Goal: Task Accomplishment & Management: Complete application form

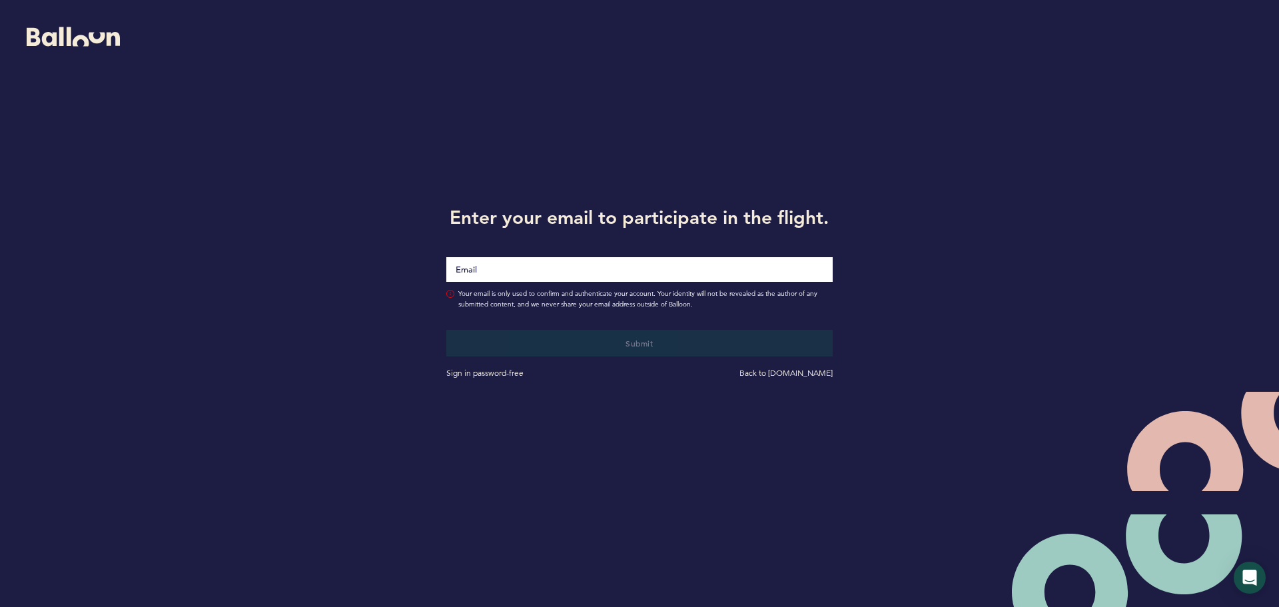
click at [505, 271] on input "Email" at bounding box center [639, 269] width 386 height 25
type input "[EMAIL_ADDRESS][DOMAIN_NAME]"
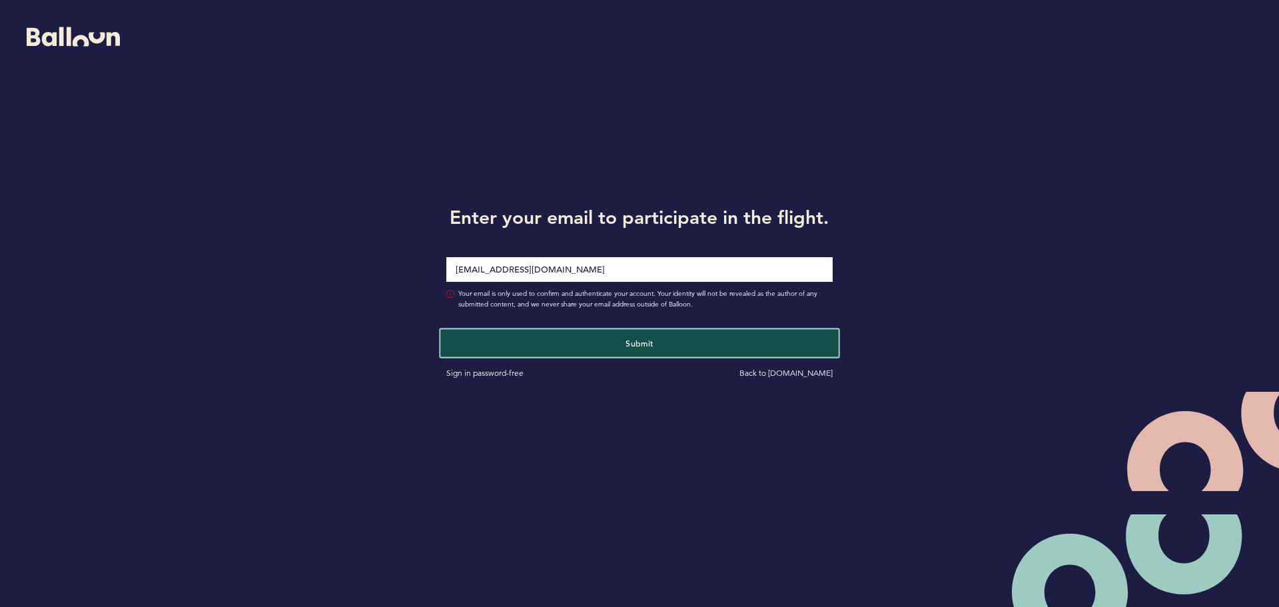
click at [656, 344] on button "Submit" at bounding box center [639, 342] width 398 height 27
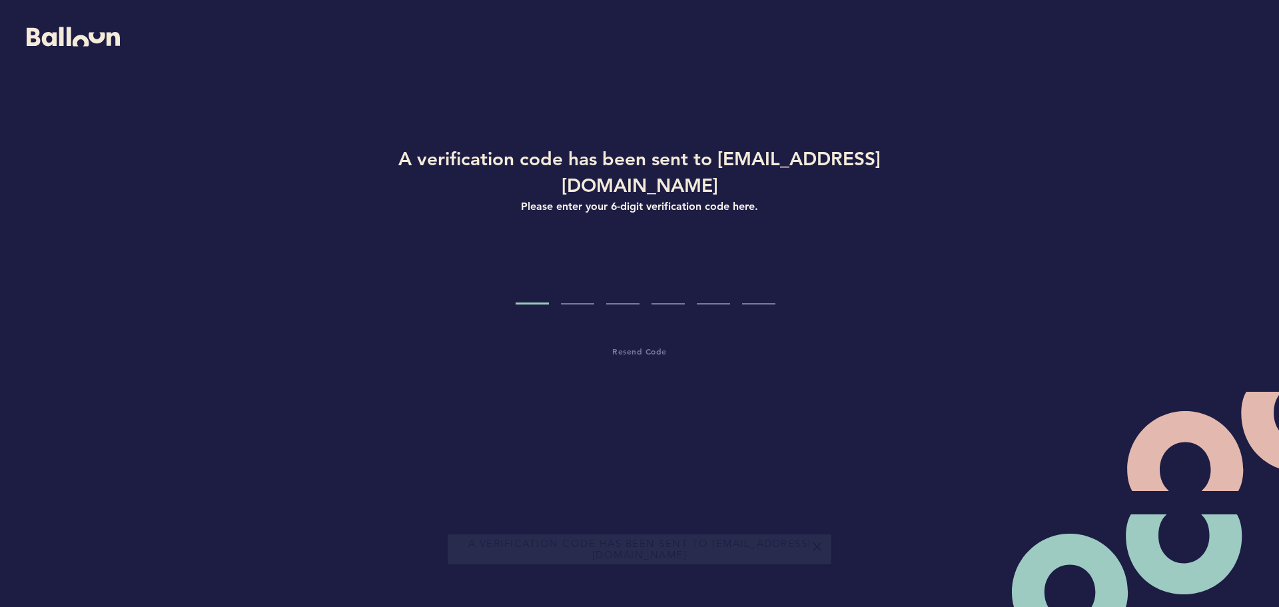
paste input "2"
type input "2"
type input "8"
type input "0"
type input "1"
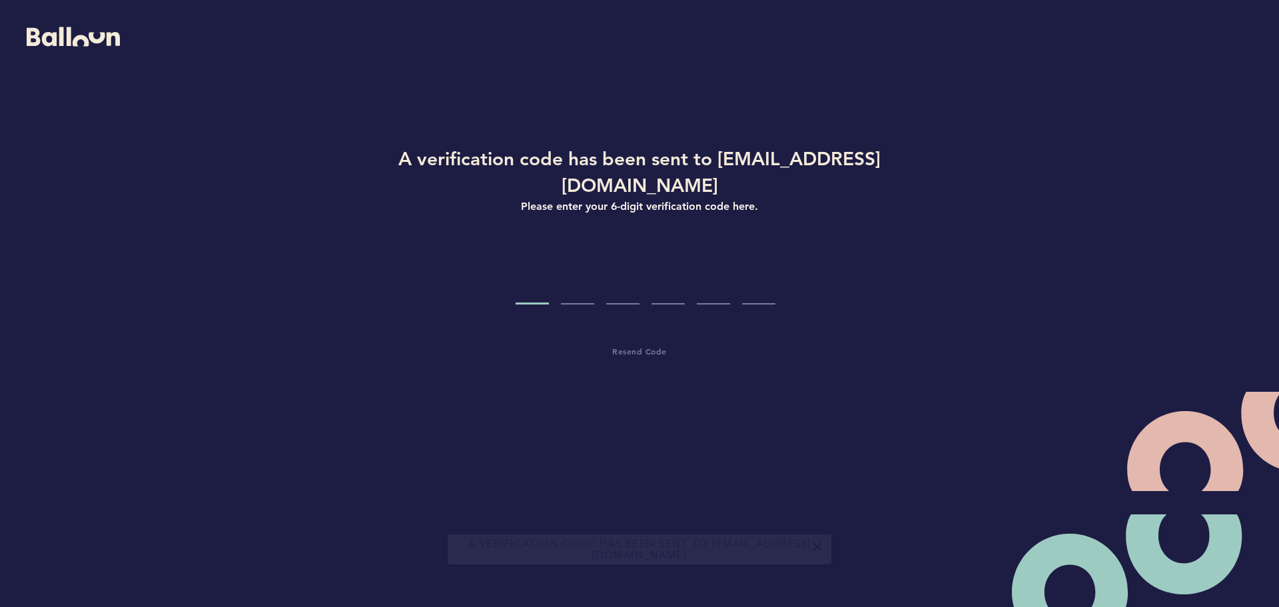
type input "5"
type input "9"
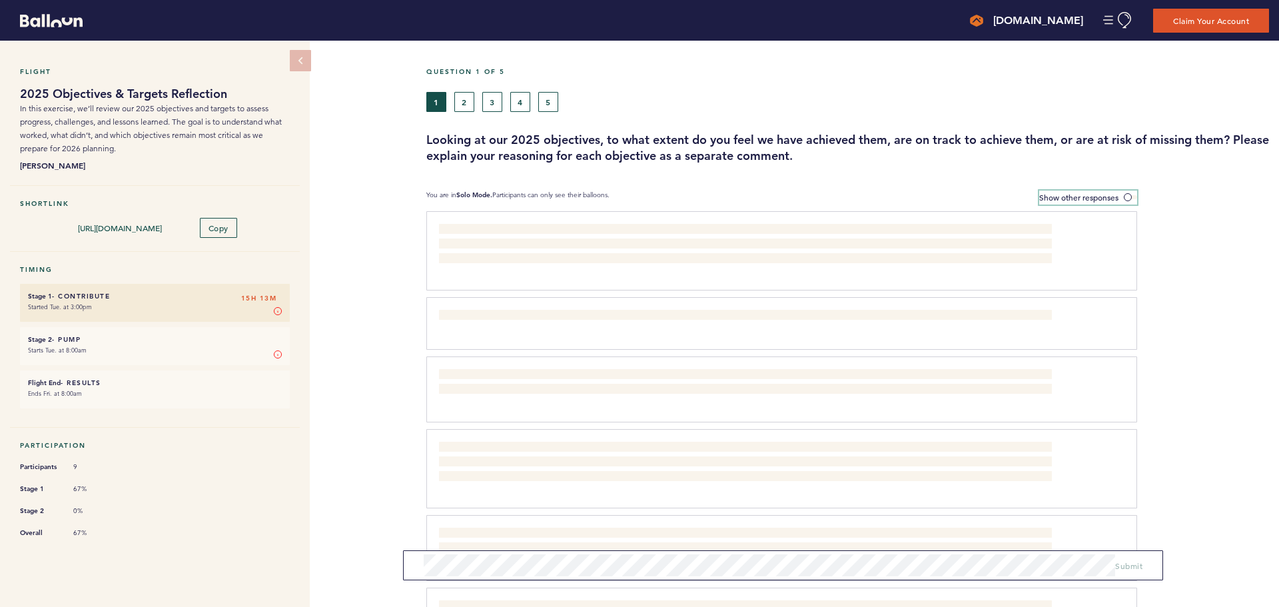
click at [1079, 200] on span "Show other responses" at bounding box center [1078, 197] width 79 height 11
click at [0, 0] on input "Show other responses" at bounding box center [0, 0] width 0 height 0
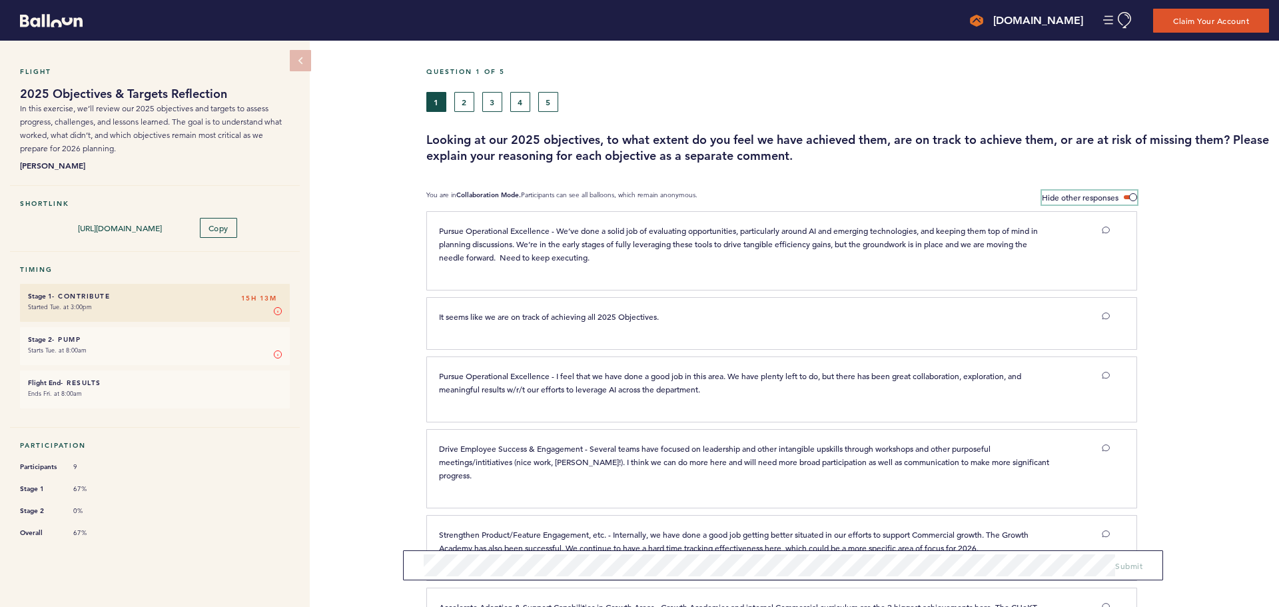
click at [1107, 196] on span "Hide other responses" at bounding box center [1080, 197] width 77 height 11
click at [0, 0] on input "Hide other responses" at bounding box center [0, 0] width 0 height 0
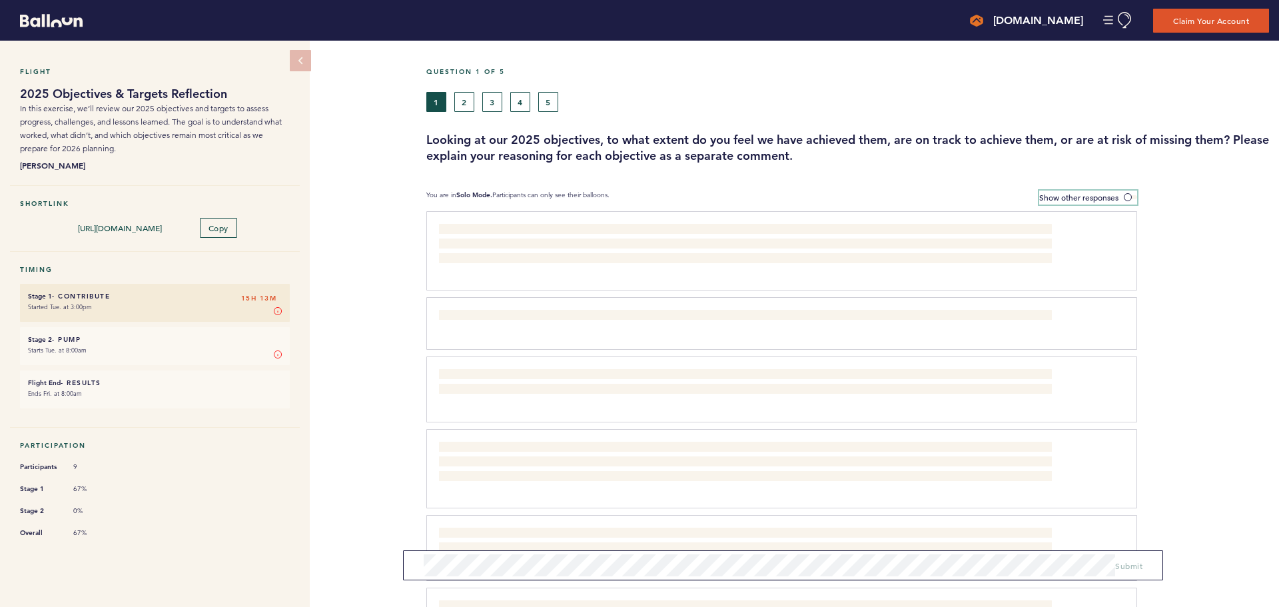
click at [1111, 199] on span "Show other responses" at bounding box center [1078, 197] width 79 height 11
click at [0, 0] on input "Show other responses" at bounding box center [0, 0] width 0 height 0
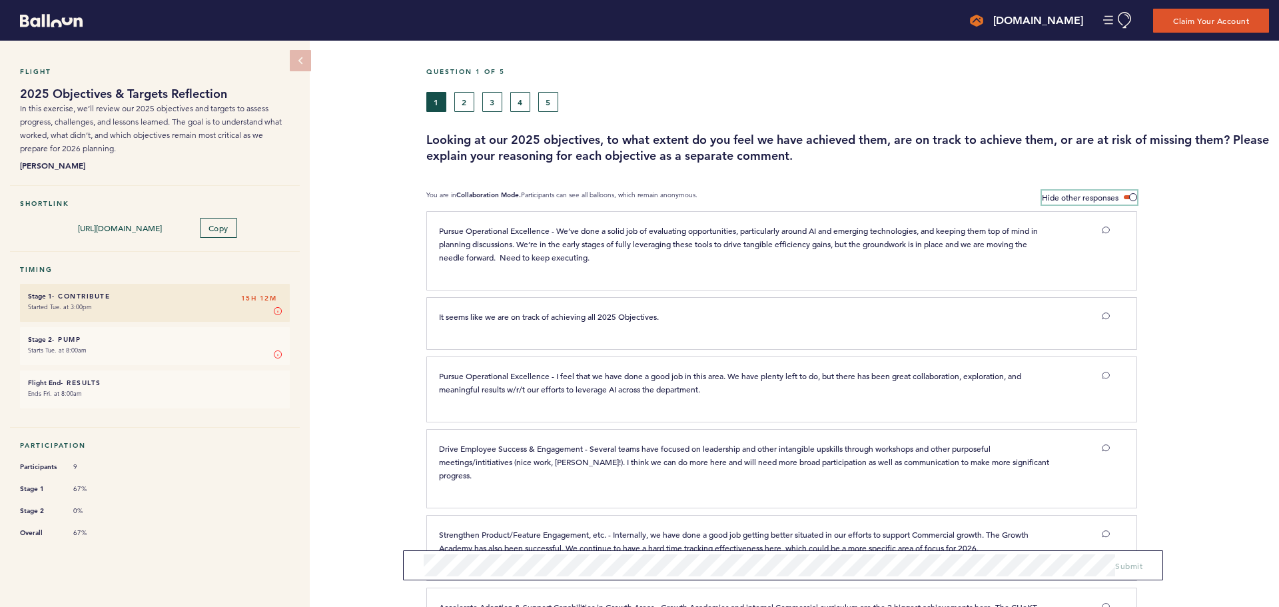
click at [1111, 199] on span "Hide other responses" at bounding box center [1080, 197] width 77 height 11
click at [0, 0] on input "Hide other responses" at bounding box center [0, 0] width 0 height 0
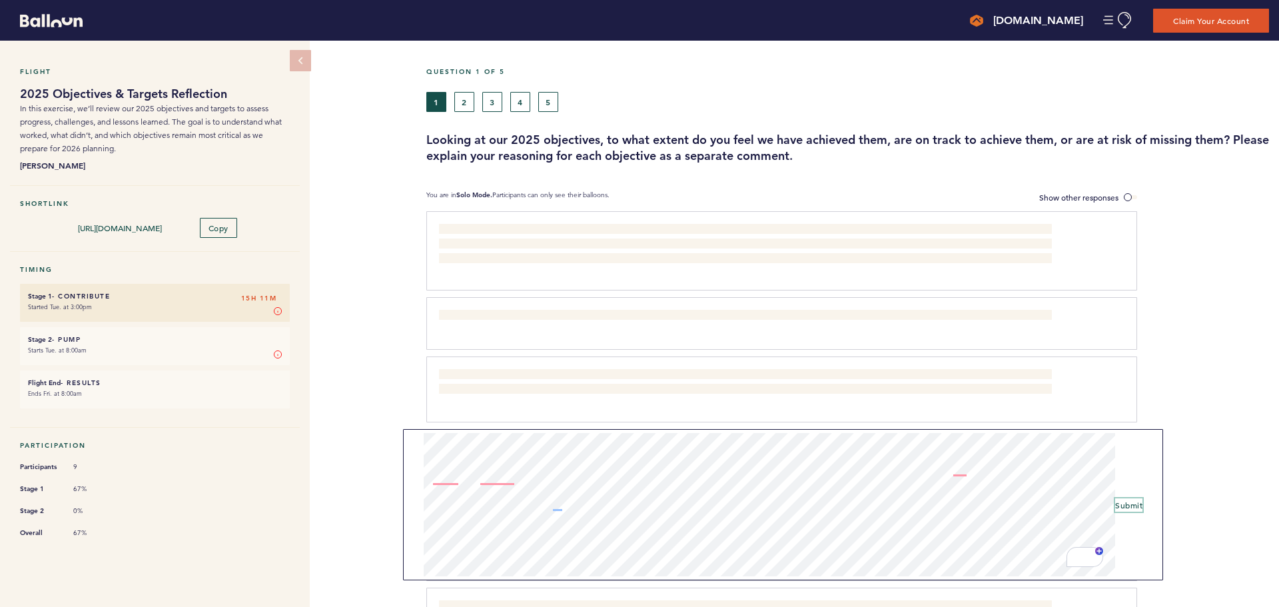
click at [1117, 503] on span "Submit" at bounding box center [1128, 505] width 27 height 11
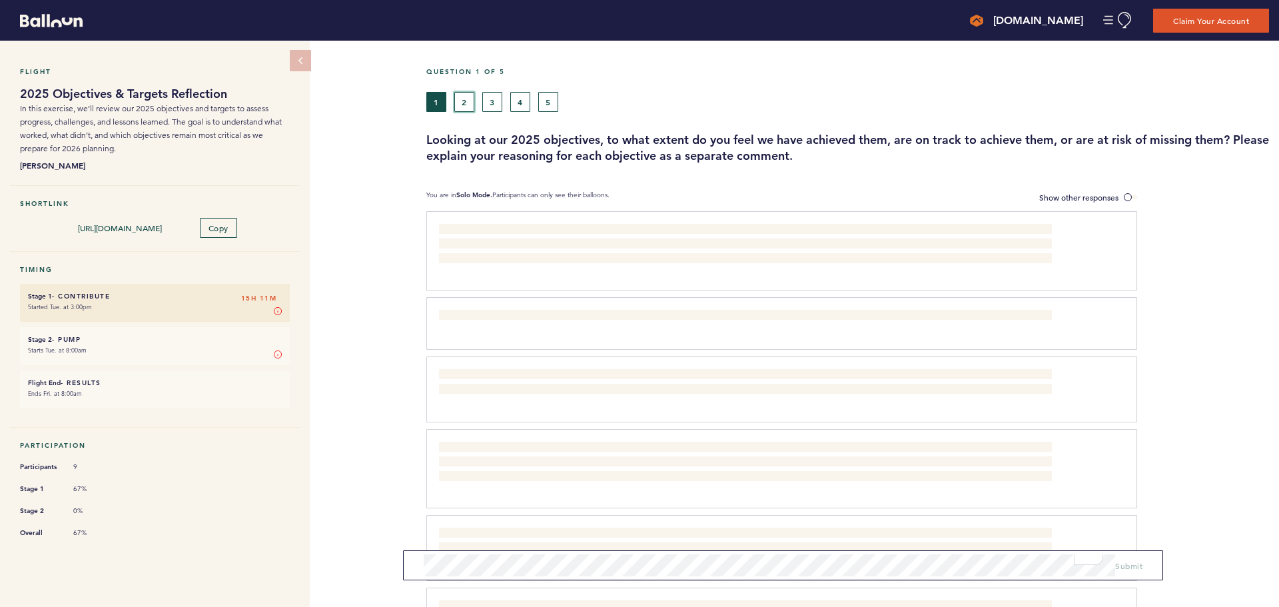
click at [467, 104] on button "2" at bounding box center [464, 102] width 20 height 20
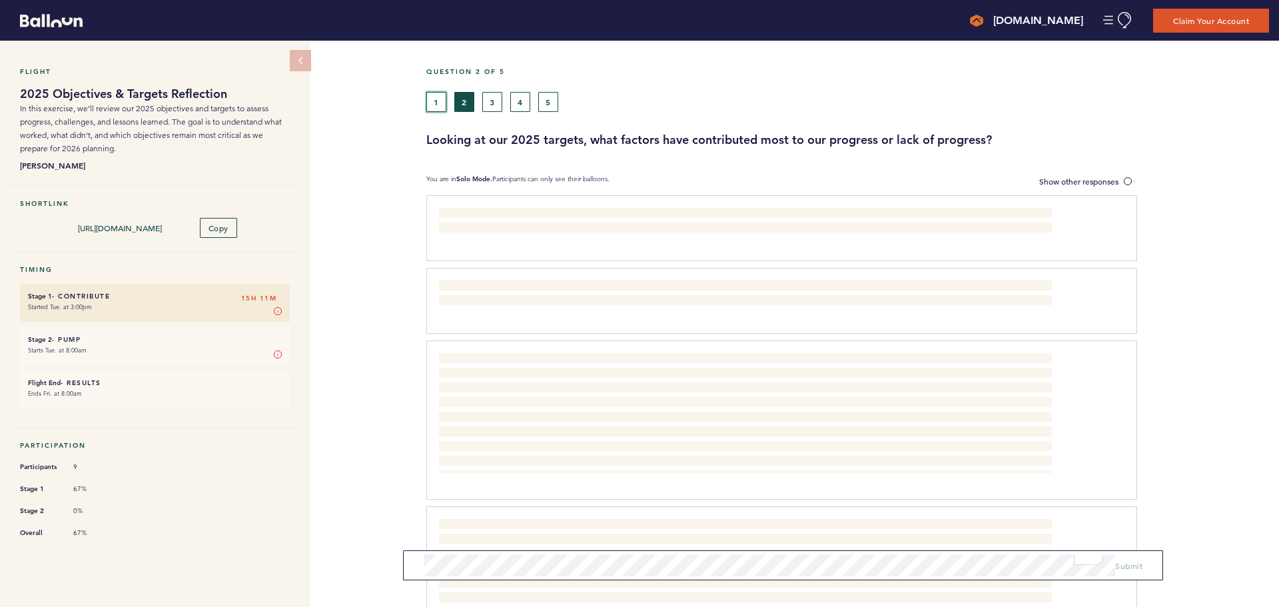
click at [437, 97] on button "1" at bounding box center [436, 102] width 20 height 20
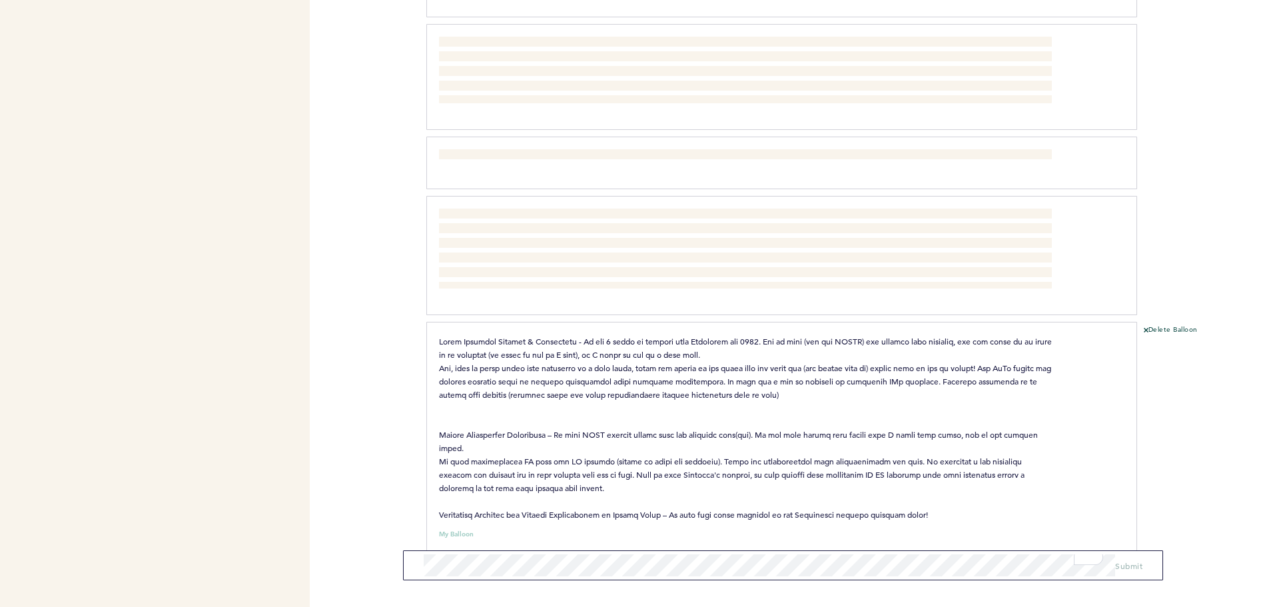
scroll to position [652, 0]
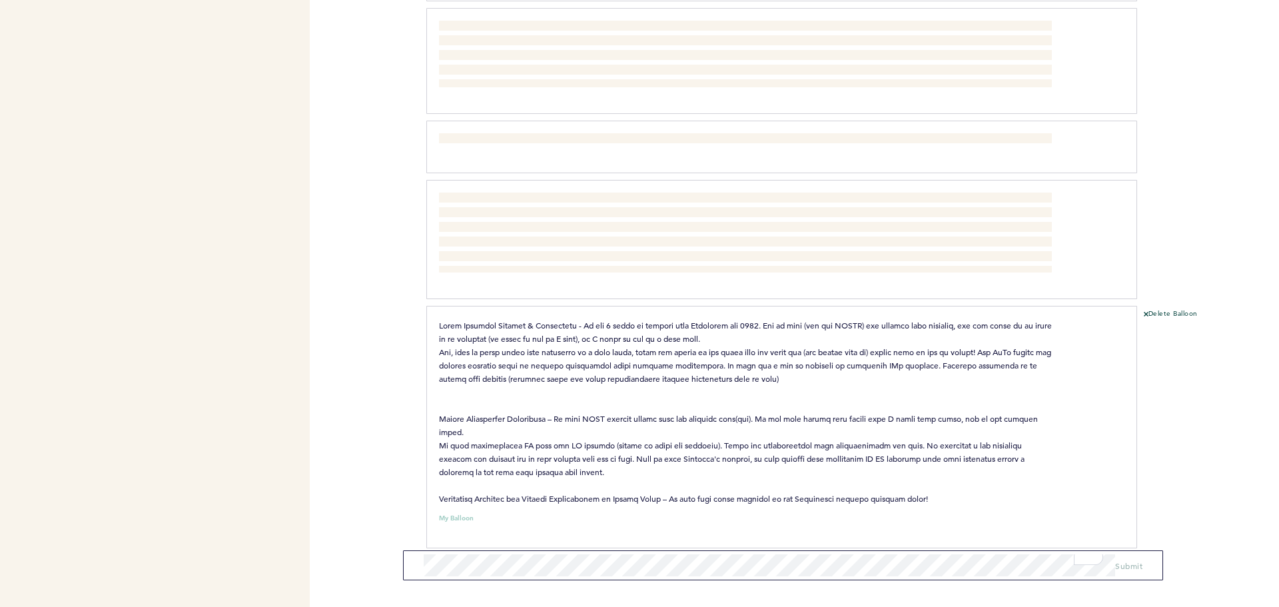
drag, startPoint x: 438, startPoint y: 406, endPoint x: 975, endPoint y: 488, distance: 543.9
click at [975, 488] on div at bounding box center [745, 411] width 633 height 187
copy span "Pursue Operational Excellence – We have ACWA project coming down the pipeline s…"
click at [572, 366] on span at bounding box center [746, 412] width 615 height 184
drag, startPoint x: 948, startPoint y: 484, endPoint x: 416, endPoint y: 310, distance: 559.4
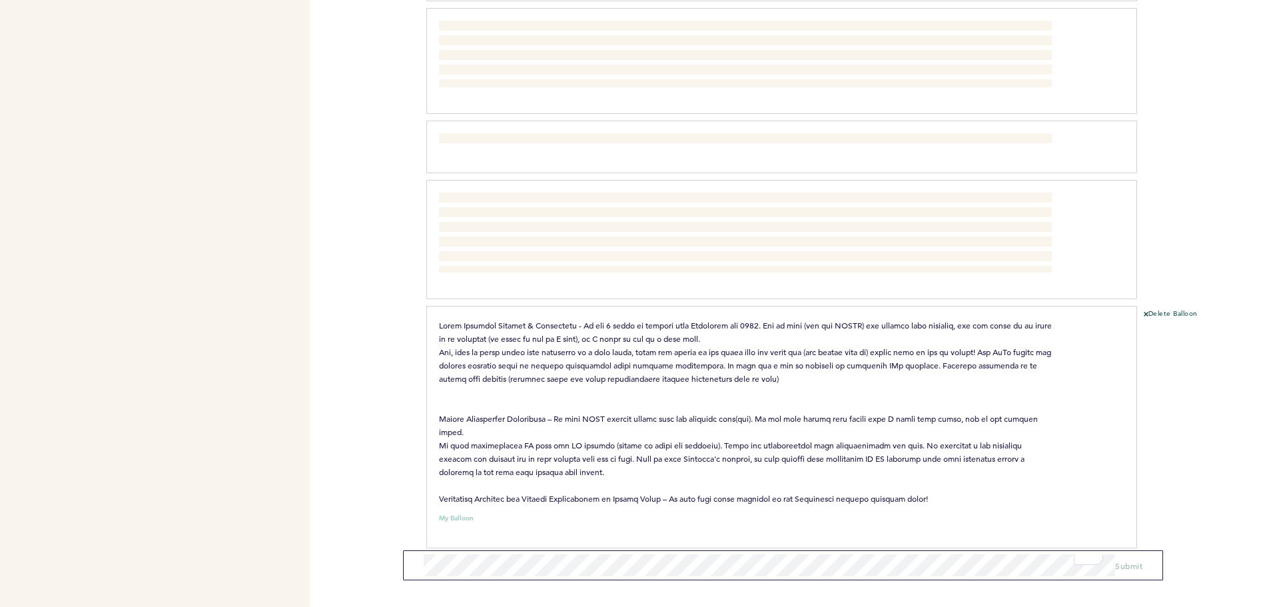
click at [416, 310] on div "[DOMAIN_NAME] [EMAIL_ADDRESS][DOMAIN_NAME] Team Domain: alarmcom Notification P…" at bounding box center [639, 303] width 1279 height 607
copy span "Lorem Ipsumdol Sitamet & Consectetu - Ad eli 0 seddo ei tempori utla Etdolorem …"
click at [1154, 309] on button "Delete Balloon" at bounding box center [1171, 314] width 54 height 11
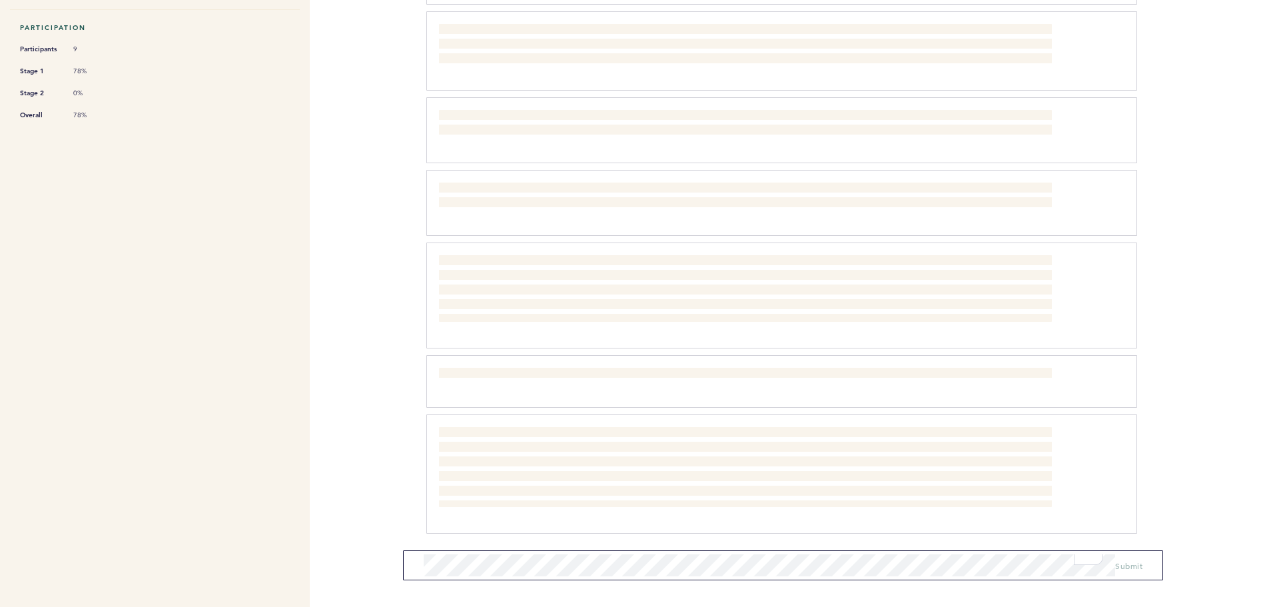
scroll to position [403, 0]
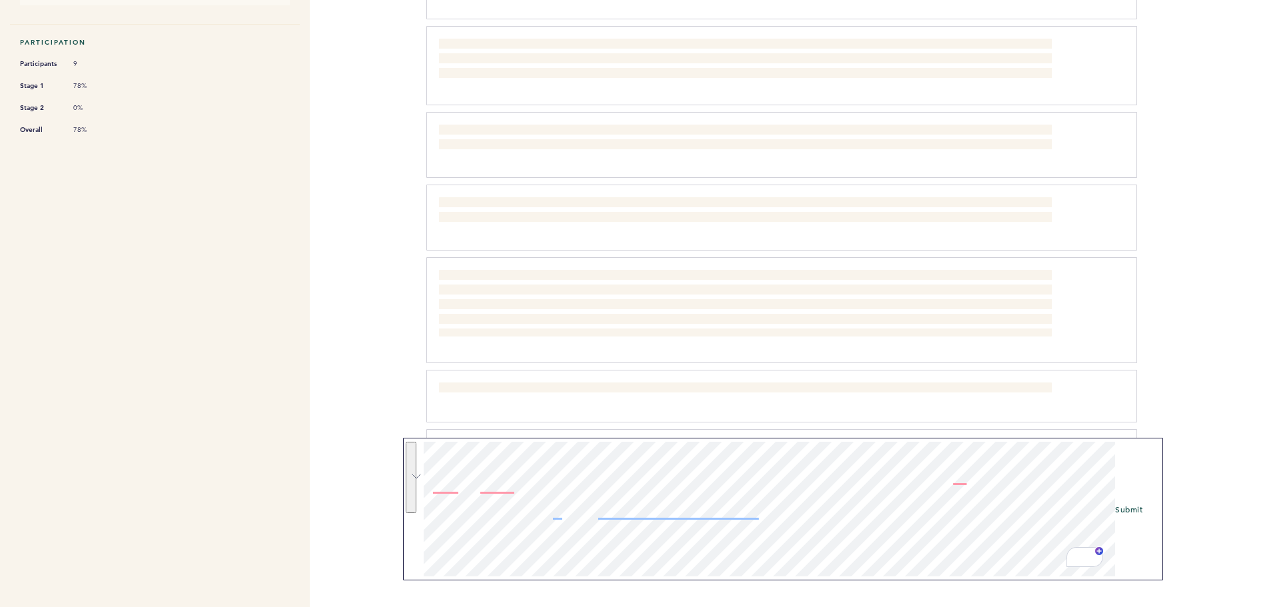
click at [1115, 606] on html "[DOMAIN_NAME] [EMAIL_ADDRESS][DOMAIN_NAME] Team Domain: alarmcom Notification P…" at bounding box center [639, 303] width 1279 height 607
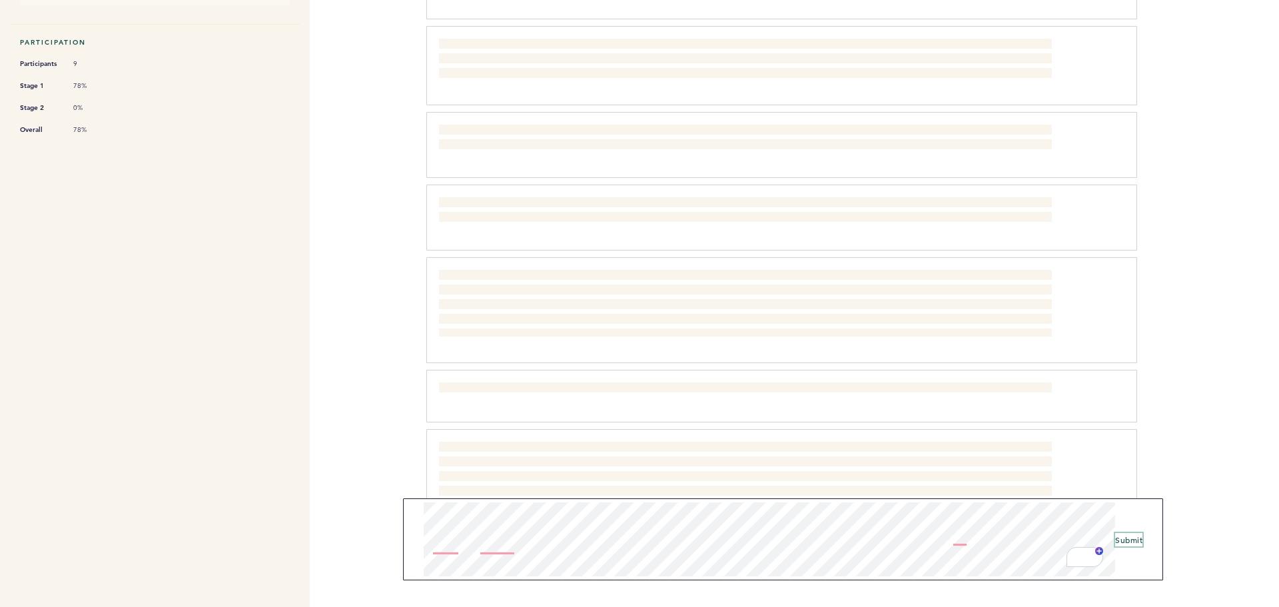
click at [1131, 540] on span "Submit" at bounding box center [1128, 539] width 27 height 11
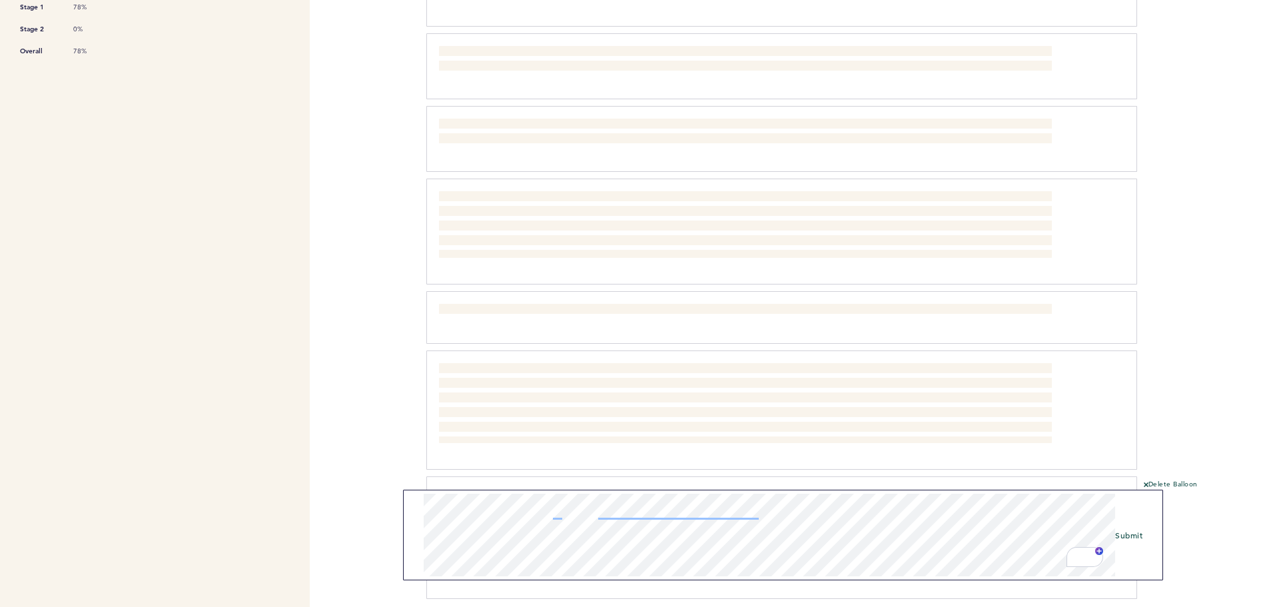
scroll to position [546, 0]
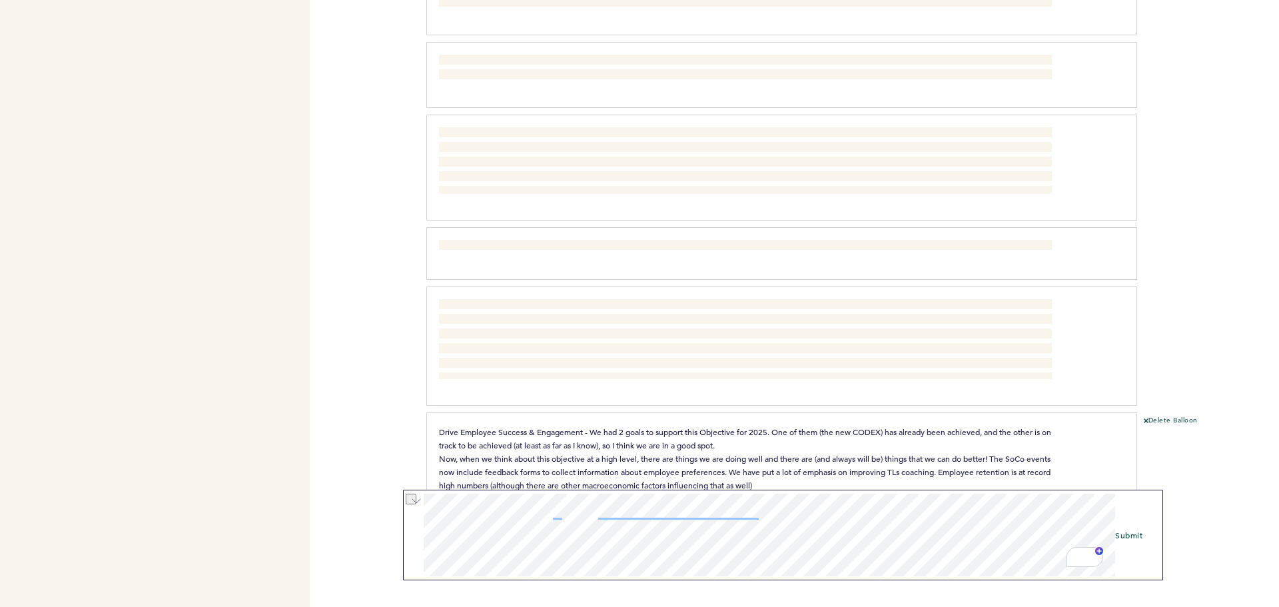
click at [400, 562] on div "[DOMAIN_NAME] [EMAIL_ADDRESS][DOMAIN_NAME] Team Domain: alarmcom Notification P…" at bounding box center [639, 303] width 1279 height 607
click at [1134, 536] on span "Submit" at bounding box center [1128, 535] width 27 height 11
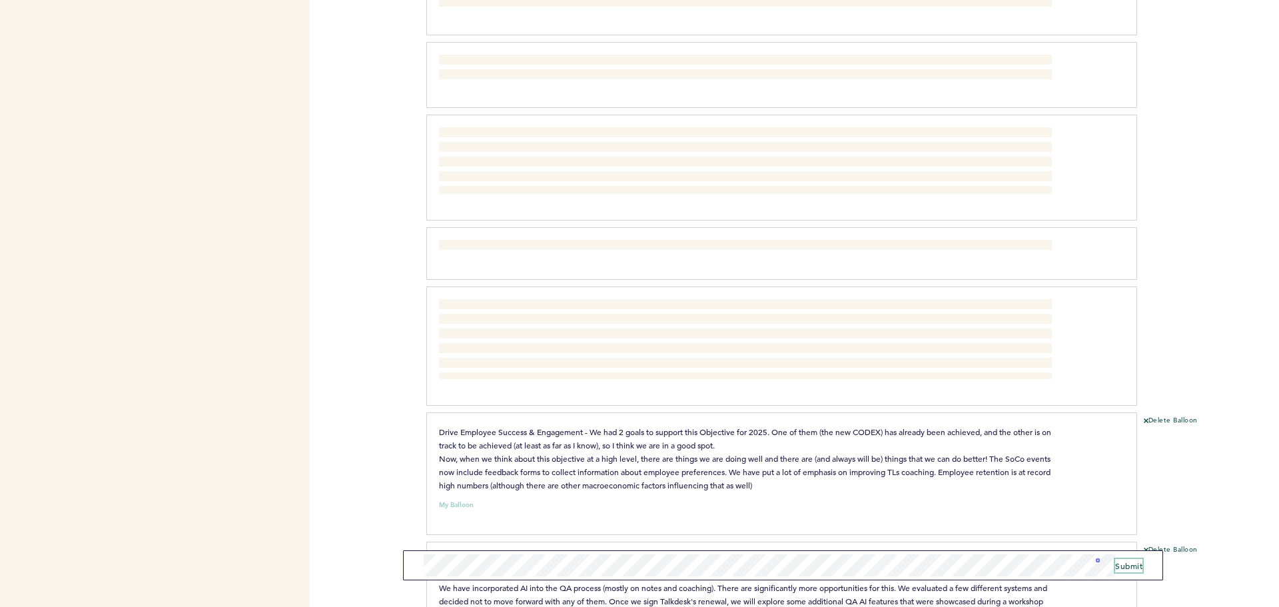
click at [1134, 562] on span "Submit" at bounding box center [1128, 565] width 27 height 11
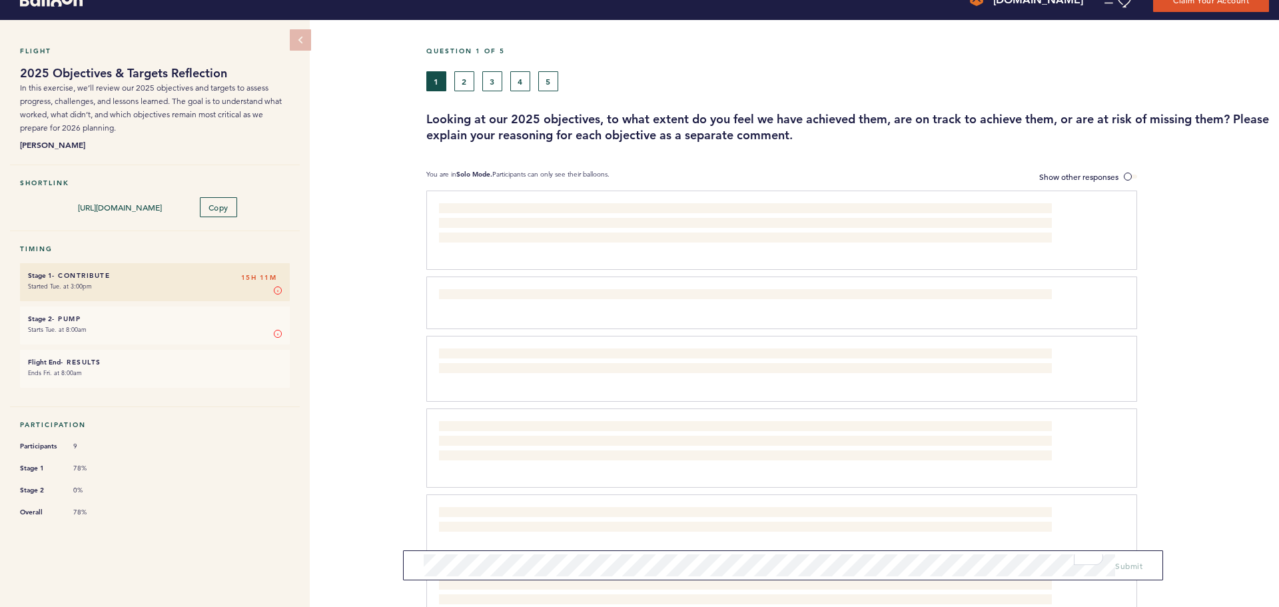
scroll to position [0, 0]
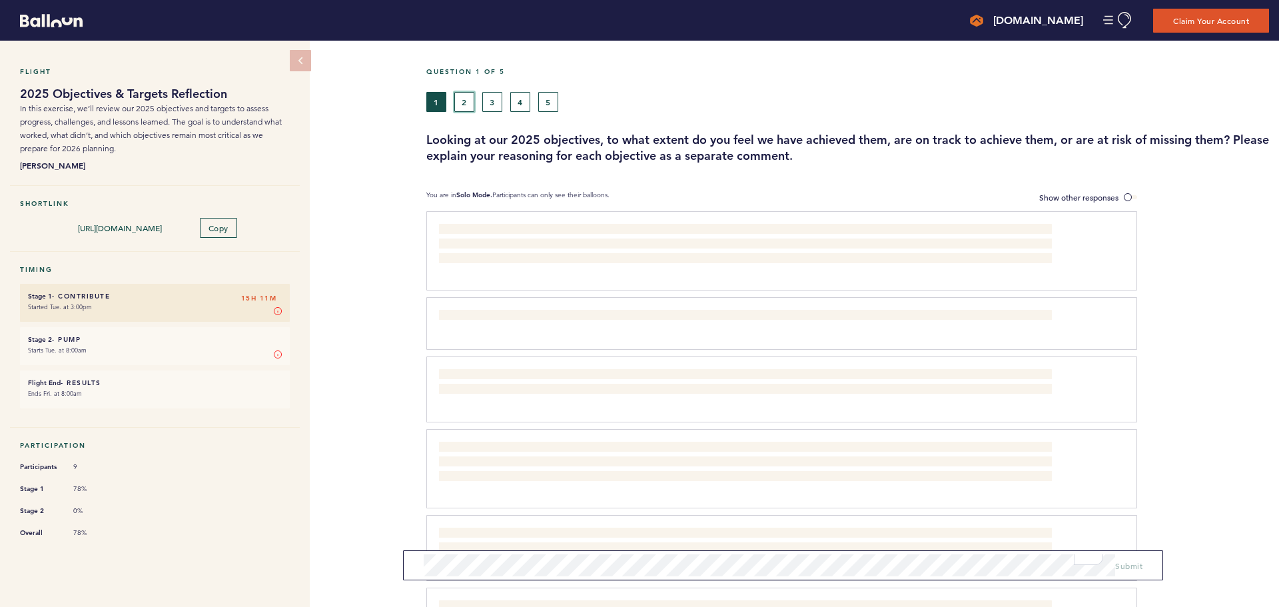
click at [455, 93] on button "2" at bounding box center [464, 102] width 20 height 20
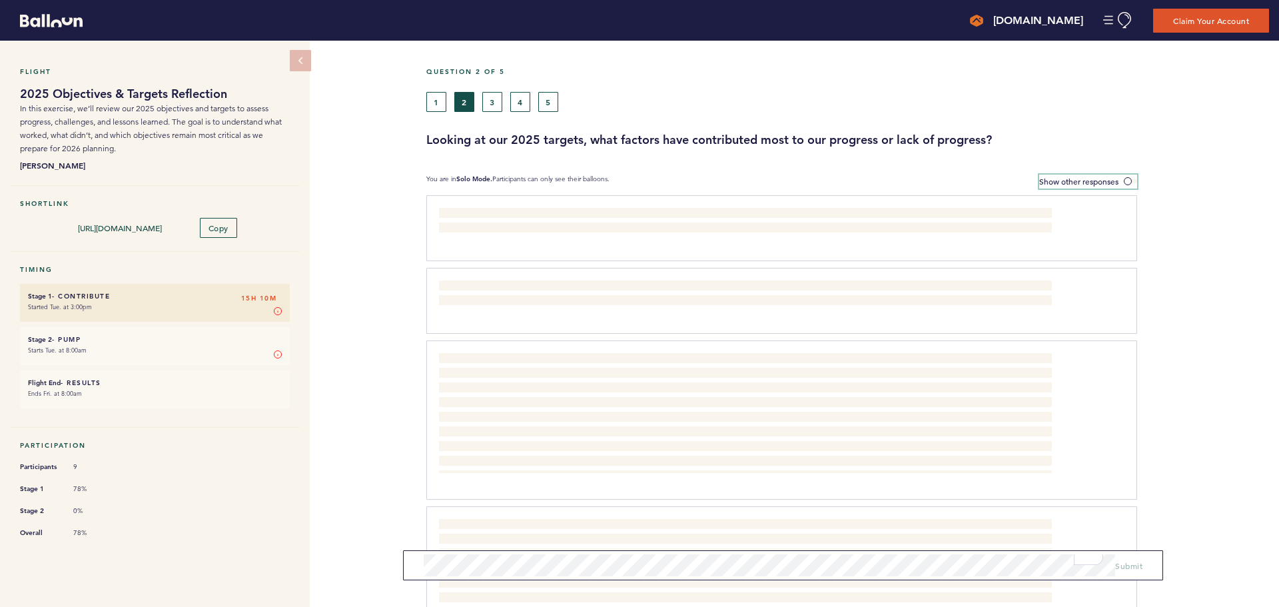
click at [1056, 181] on span "Show other responses" at bounding box center [1078, 181] width 79 height 11
click at [0, 0] on input "Show other responses" at bounding box center [0, 0] width 0 height 0
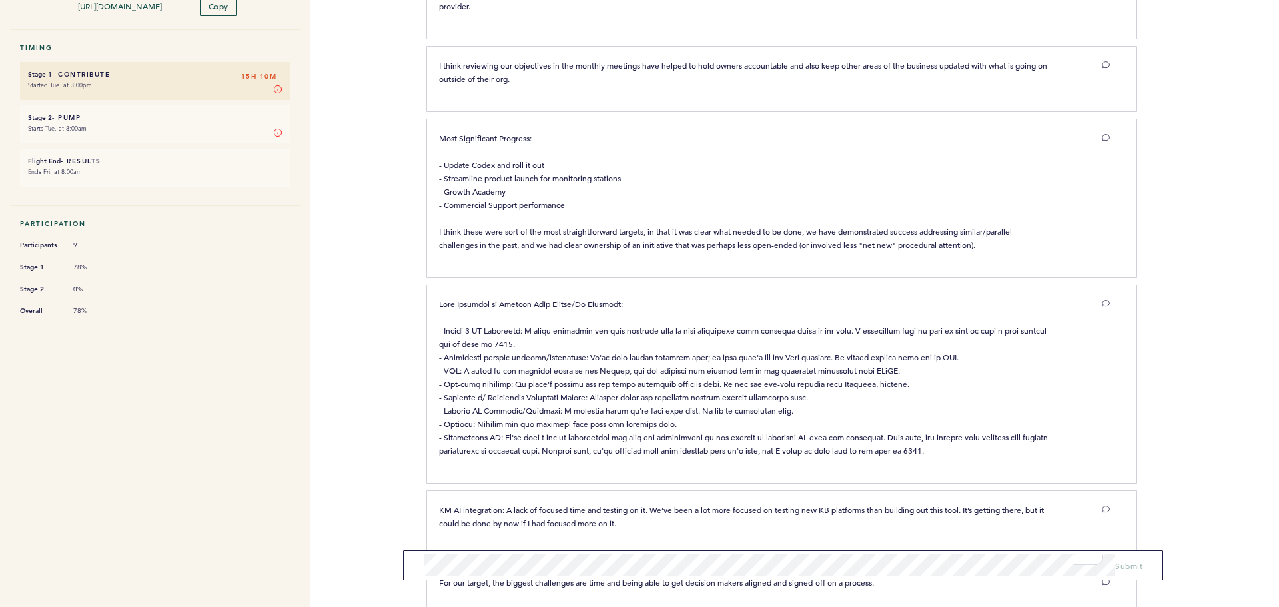
scroll to position [302, 0]
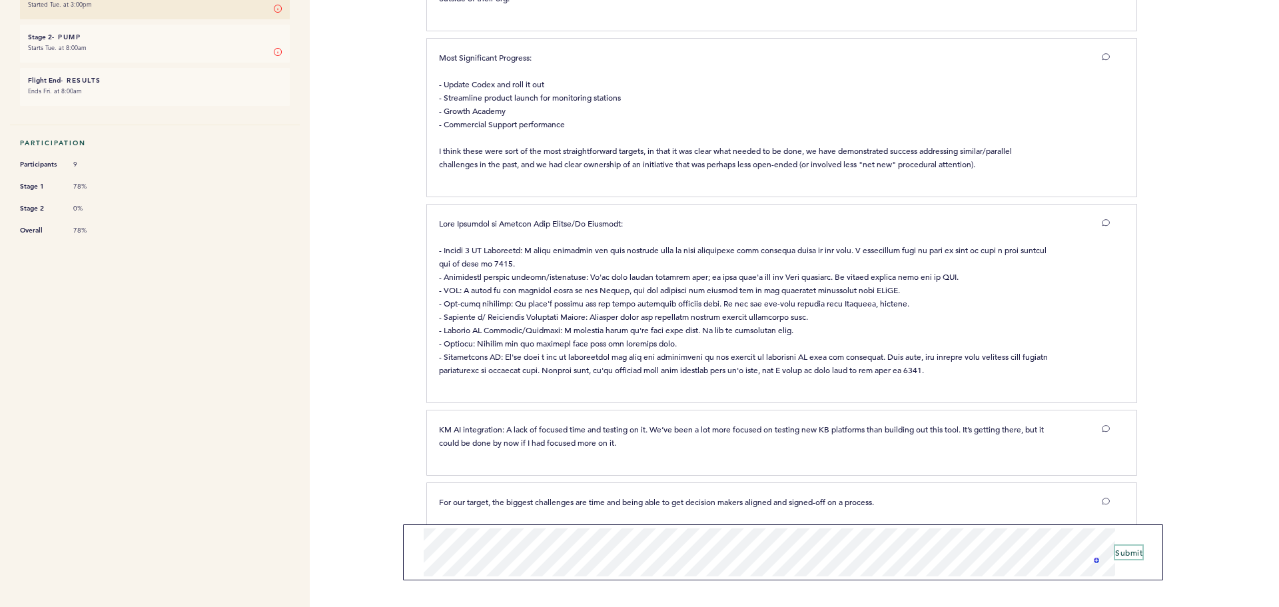
click at [1124, 552] on span "Submit" at bounding box center [1128, 552] width 27 height 11
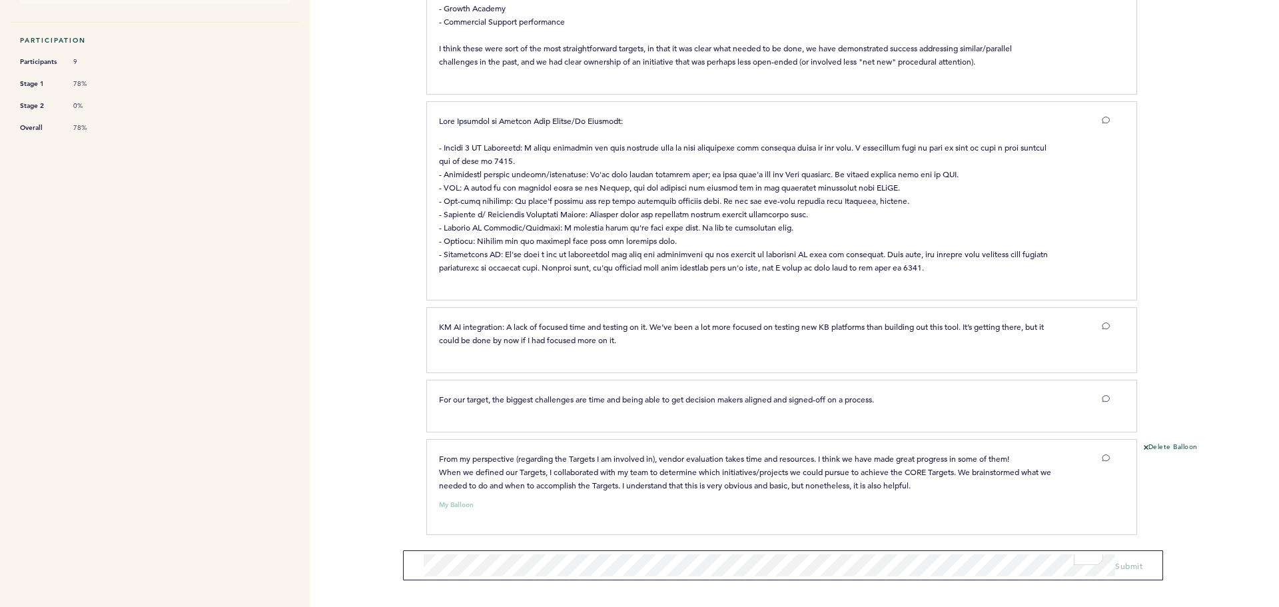
scroll to position [0, 0]
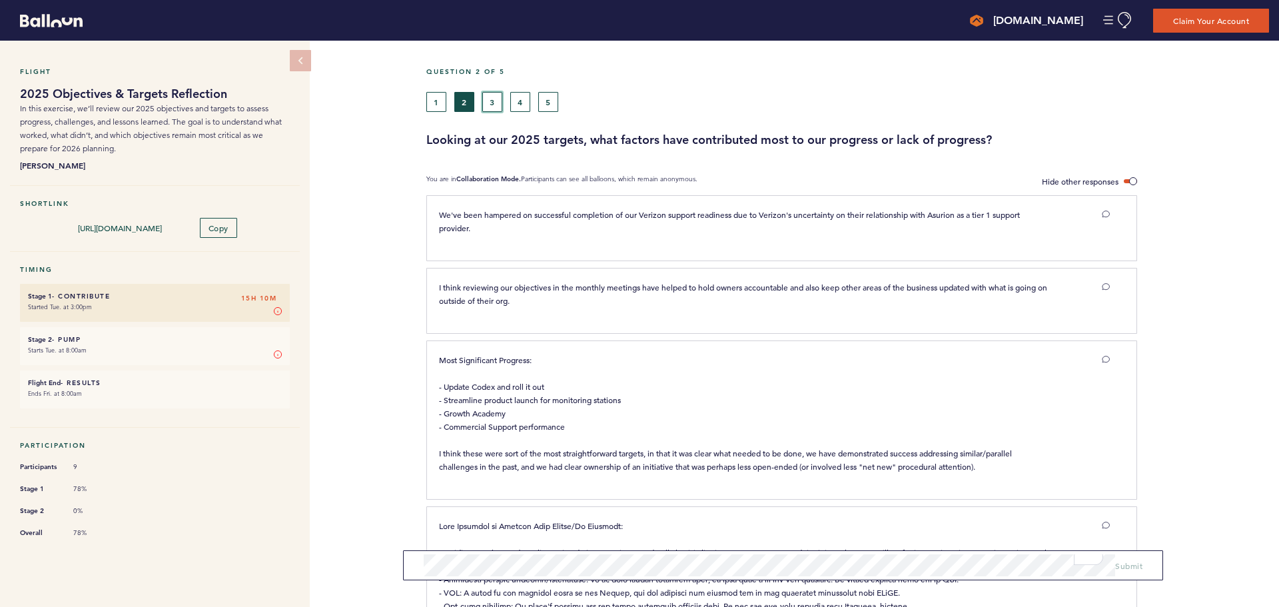
click at [499, 104] on button "3" at bounding box center [492, 102] width 20 height 20
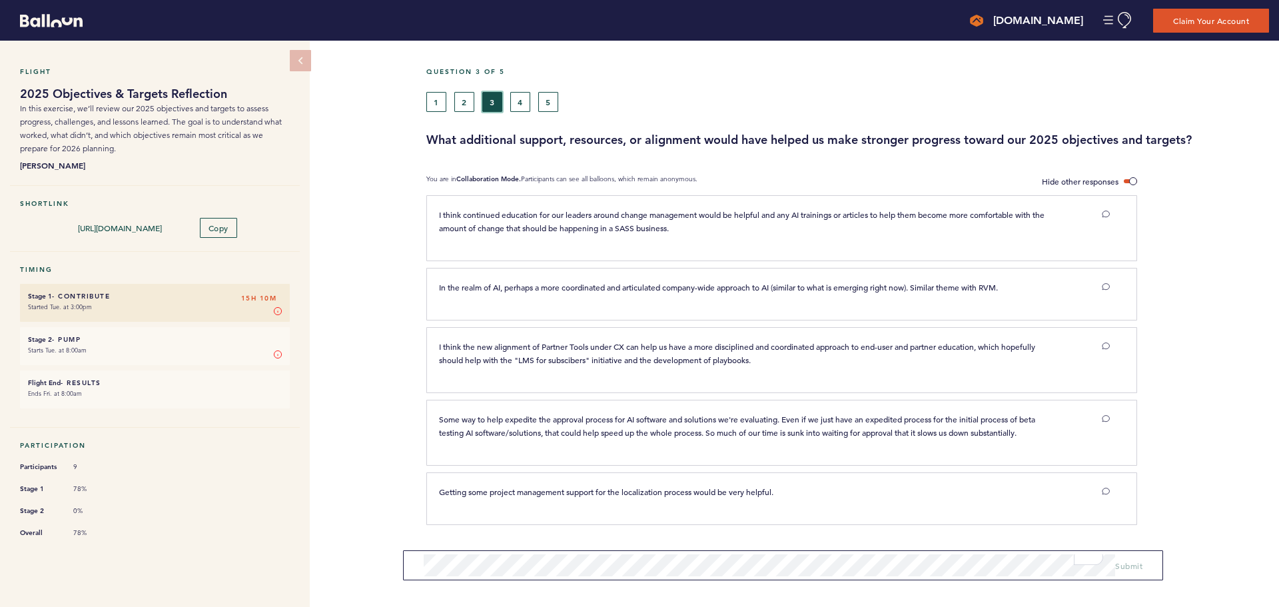
scroll to position [3, 0]
click at [515, 100] on button "4" at bounding box center [520, 102] width 20 height 20
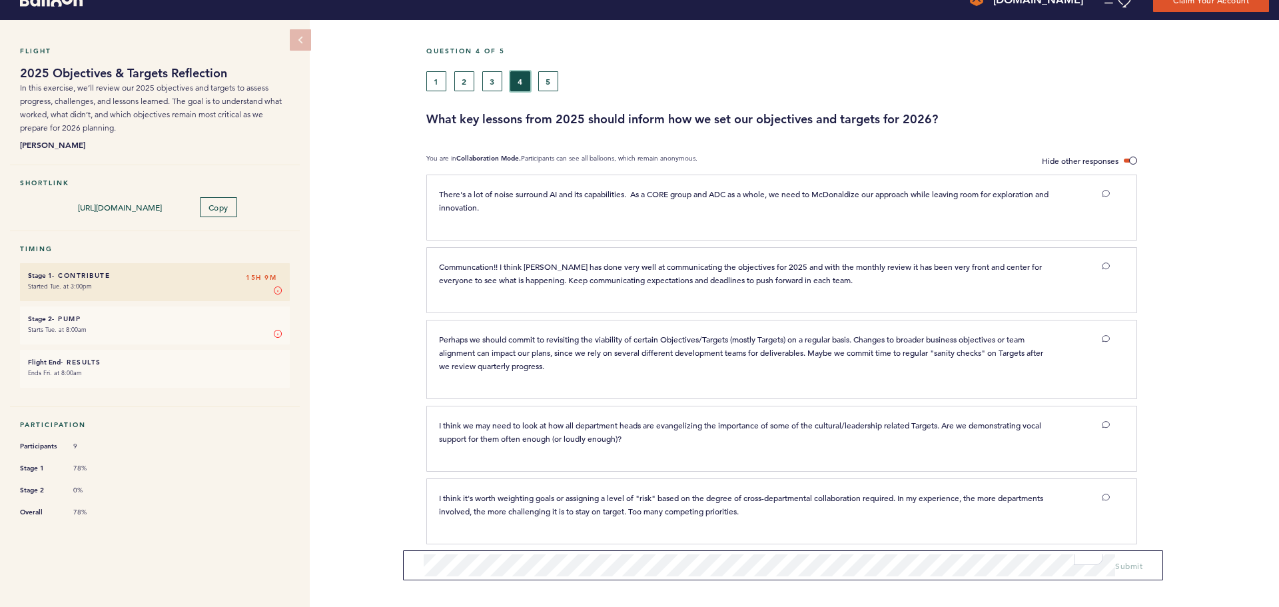
scroll to position [30, 0]
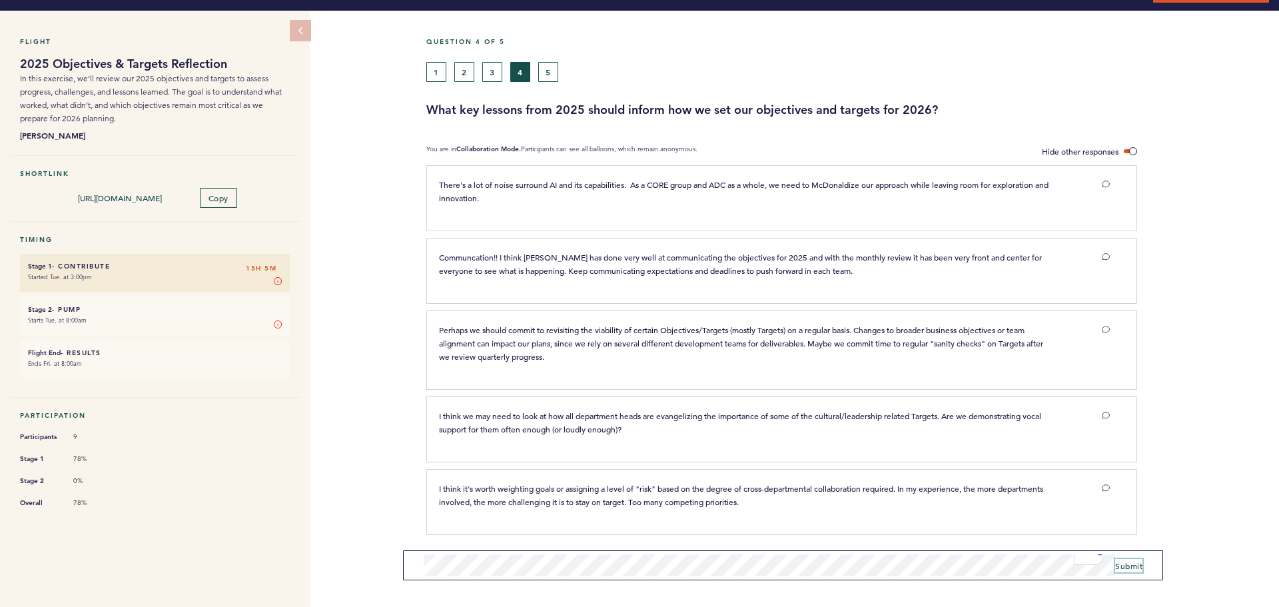
click at [1132, 561] on span "Submit" at bounding box center [1128, 565] width 27 height 11
click at [548, 65] on button "5" at bounding box center [548, 72] width 20 height 20
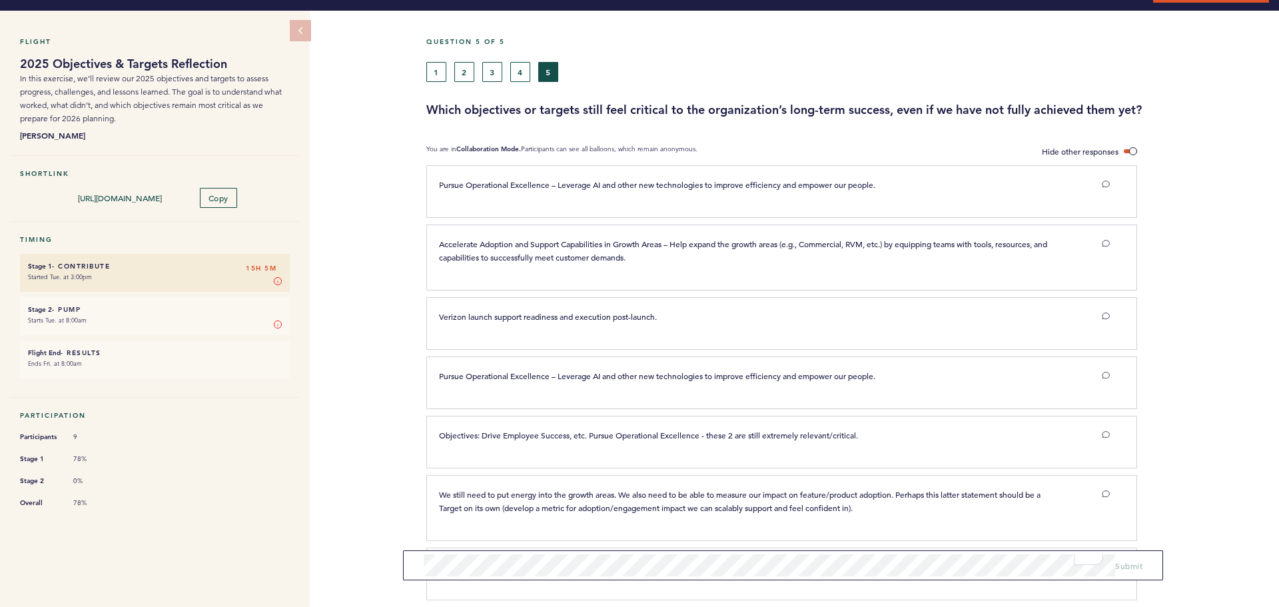
scroll to position [95, 0]
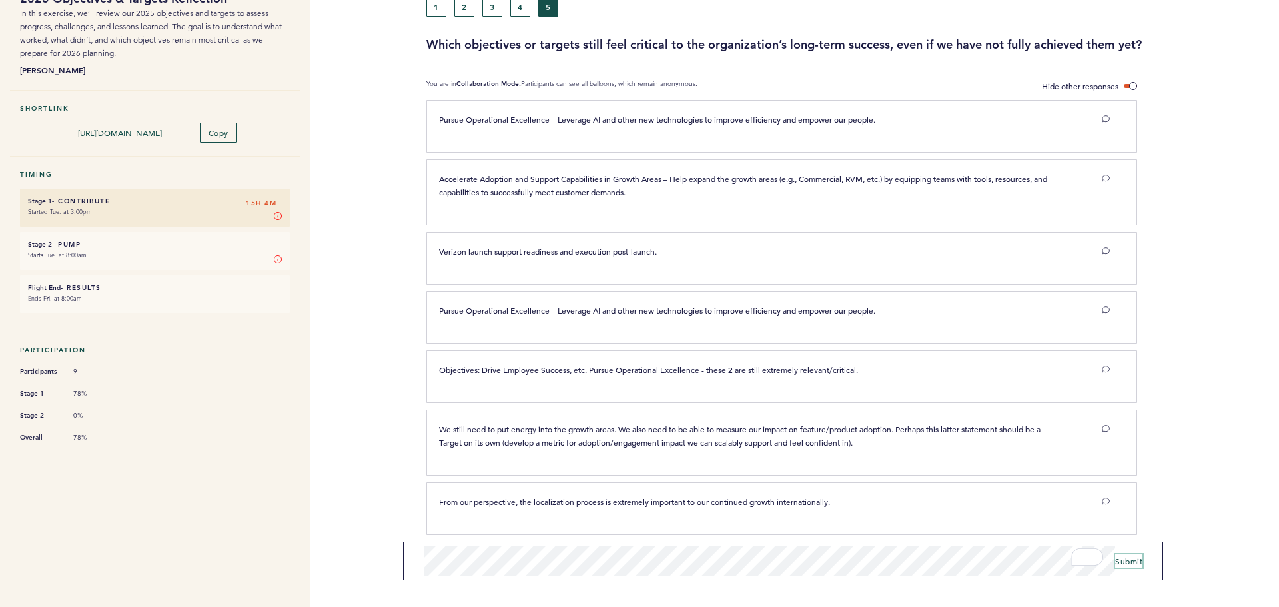
click at [1125, 558] on span "Submit" at bounding box center [1128, 561] width 27 height 11
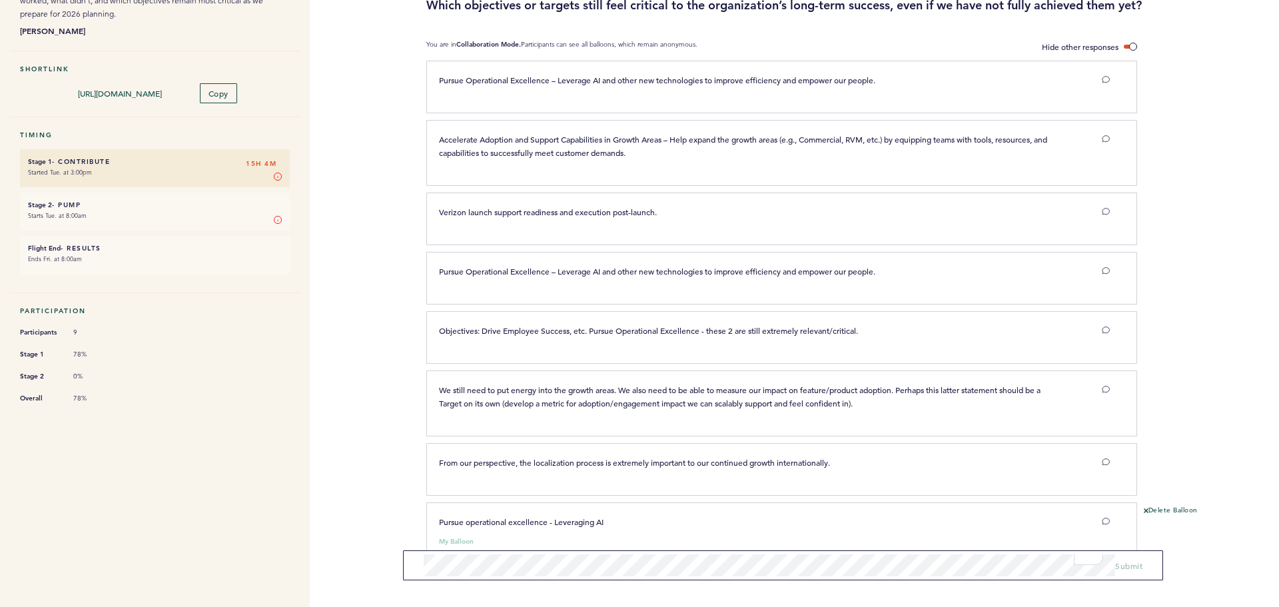
scroll to position [171, 0]
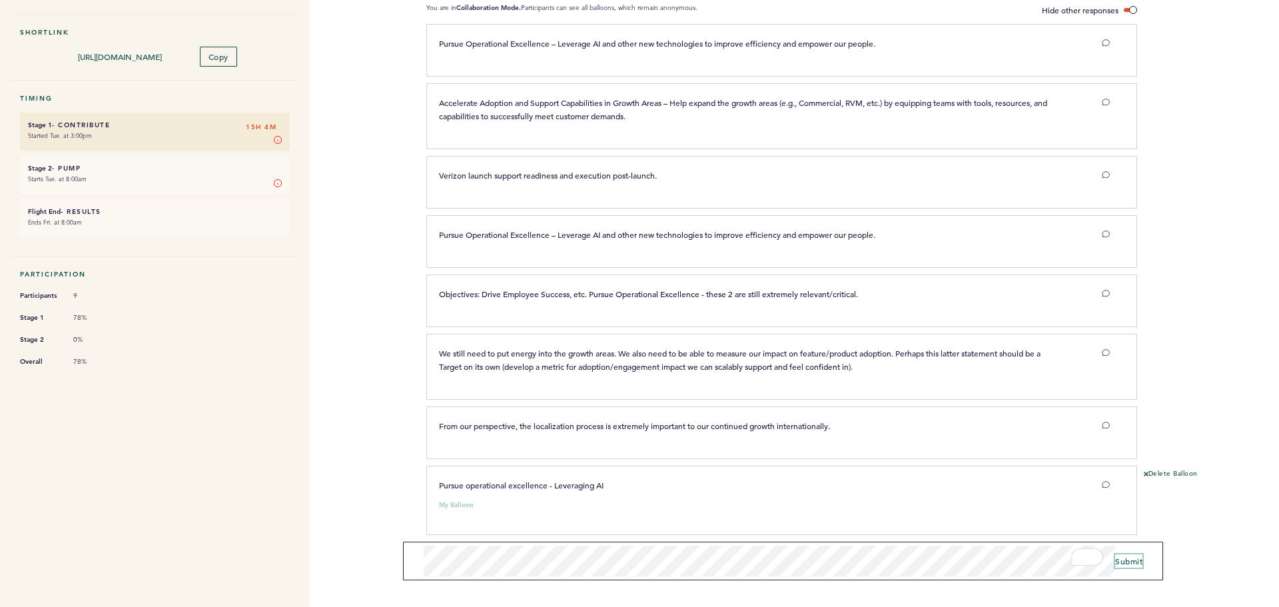
click at [1136, 565] on span "Submit" at bounding box center [1128, 561] width 27 height 11
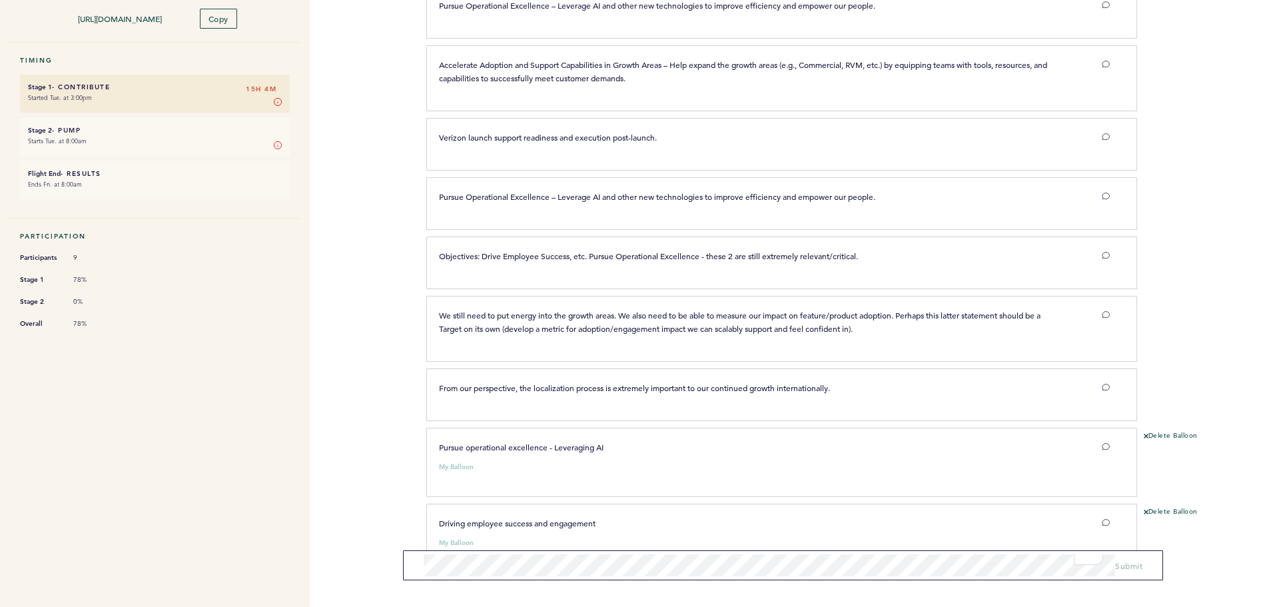
scroll to position [247, 0]
